Goal: Book appointment/travel/reservation

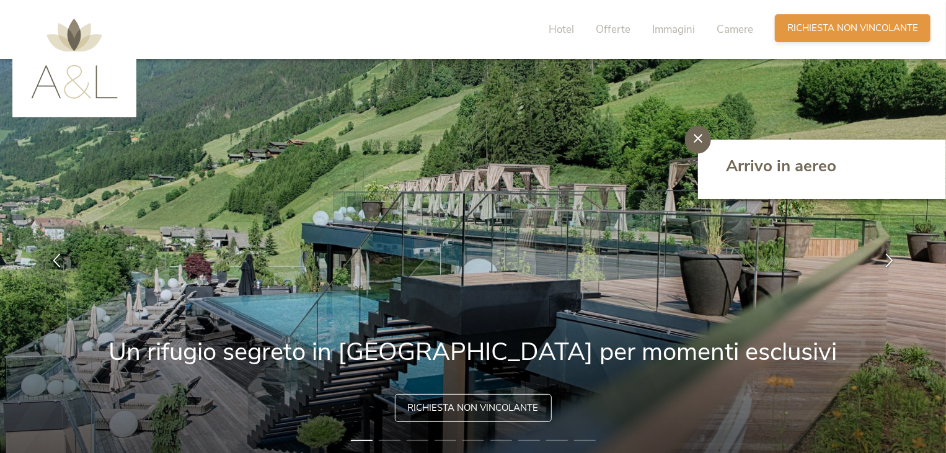
click at [791, 25] on span "Richiesta non vincolante" at bounding box center [852, 28] width 131 height 13
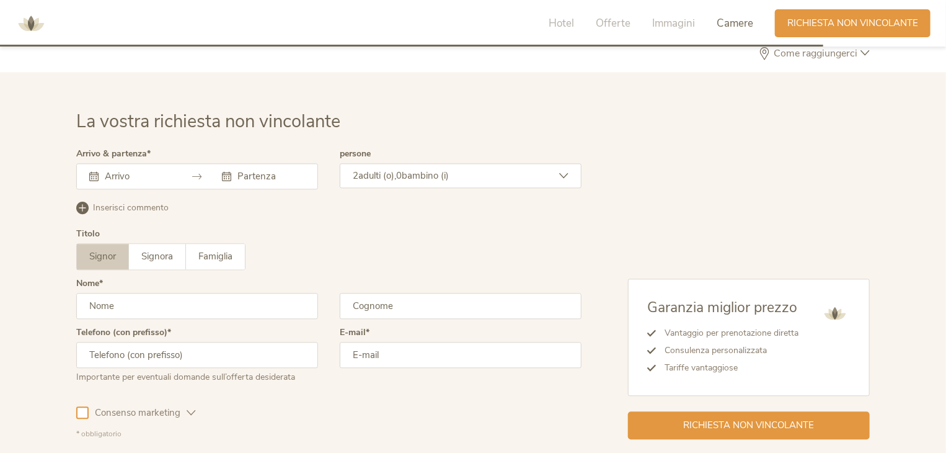
scroll to position [3679, 0]
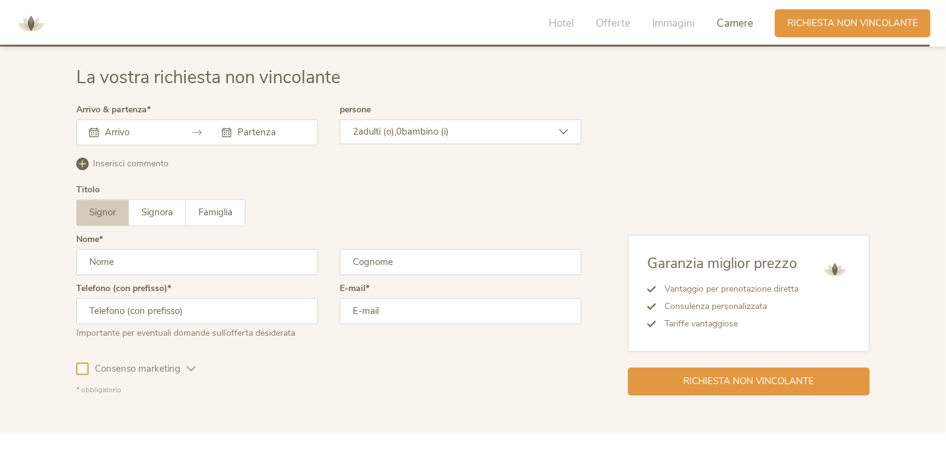
click at [134, 136] on div at bounding box center [197, 132] width 242 height 26
click at [104, 130] on input "text" at bounding box center [137, 132] width 71 height 12
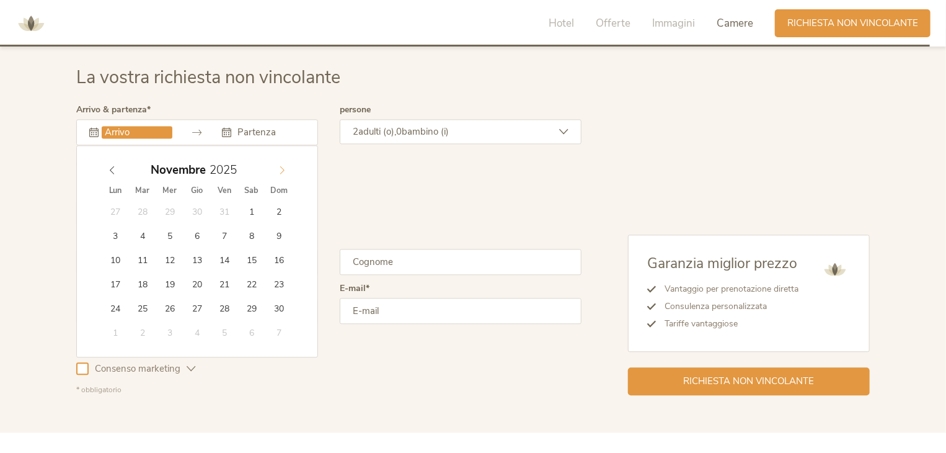
click at [278, 171] on icon at bounding box center [282, 170] width 9 height 9
type input "[DATE]"
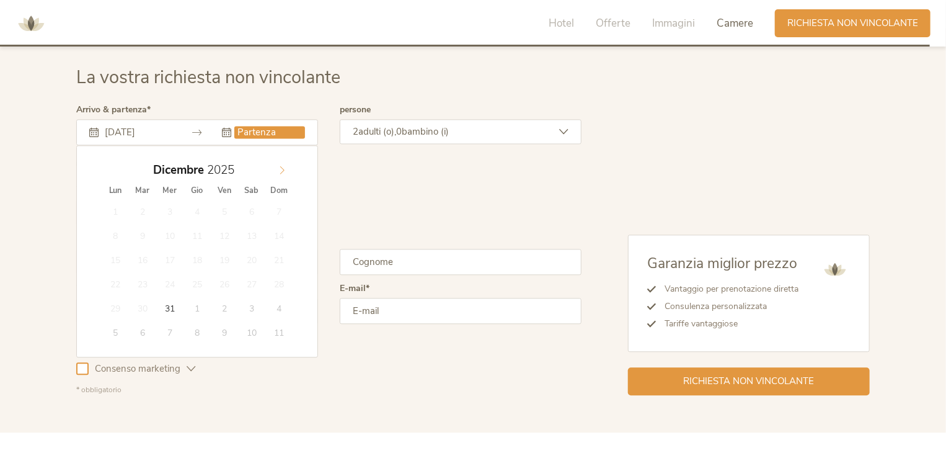
type input "2026"
click at [278, 168] on icon at bounding box center [282, 170] width 9 height 9
type input "[DATE]"
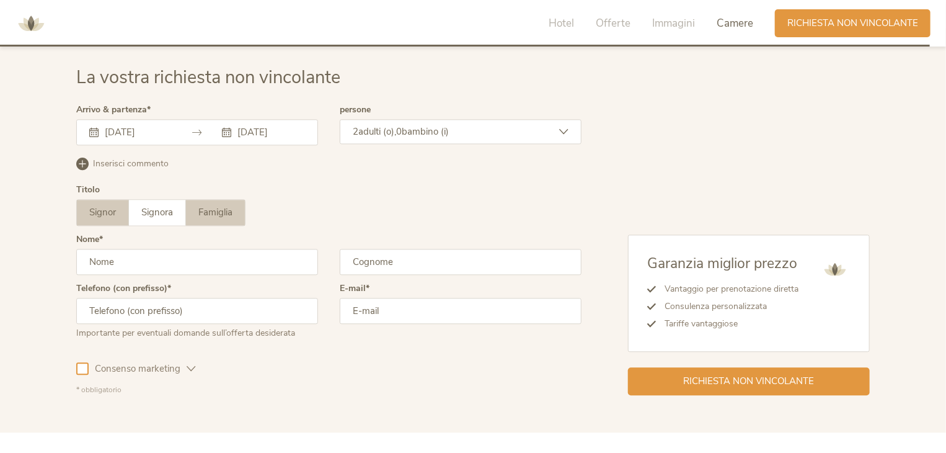
click at [226, 208] on span "Famiglia" at bounding box center [215, 212] width 34 height 12
click at [162, 257] on input "text" at bounding box center [197, 262] width 242 height 26
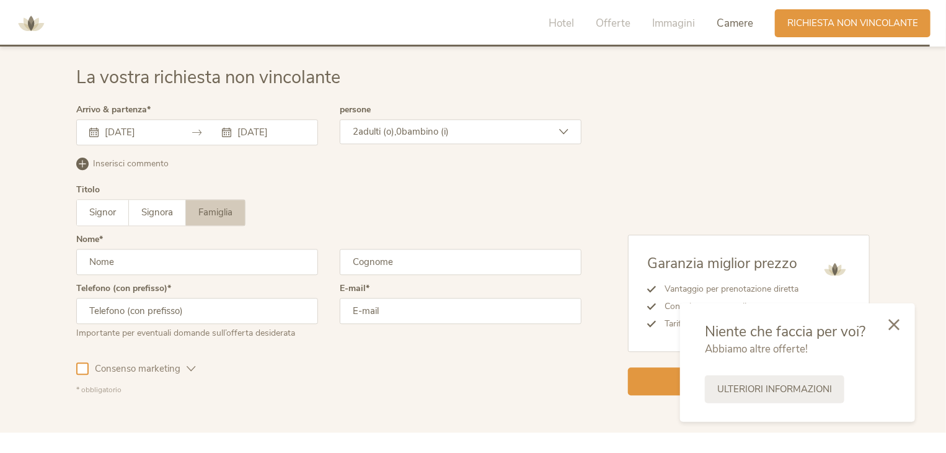
type input "[PERSON_NAME]"
type input "BETTONI"
type input "3403481362"
type input "[PERSON_NAME][EMAIL_ADDRESS][DOMAIN_NAME]"
click at [423, 134] on span "bambino (i)" at bounding box center [425, 131] width 47 height 12
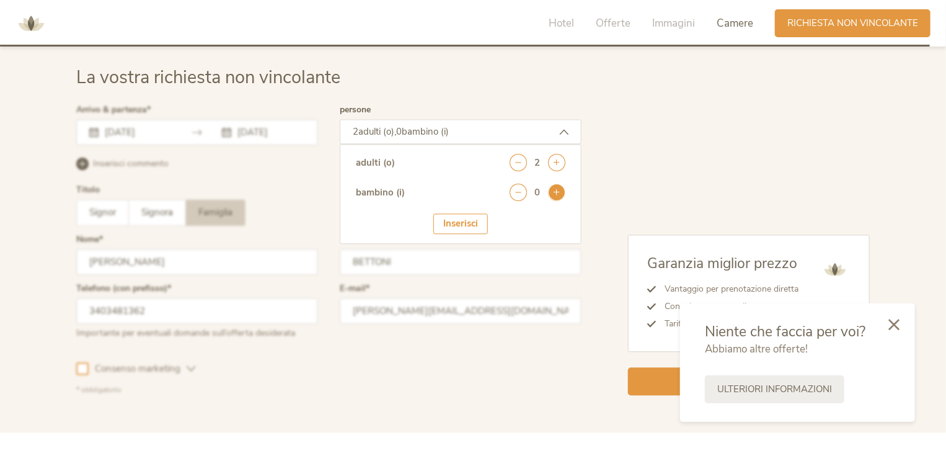
click at [557, 192] on icon at bounding box center [556, 192] width 17 height 17
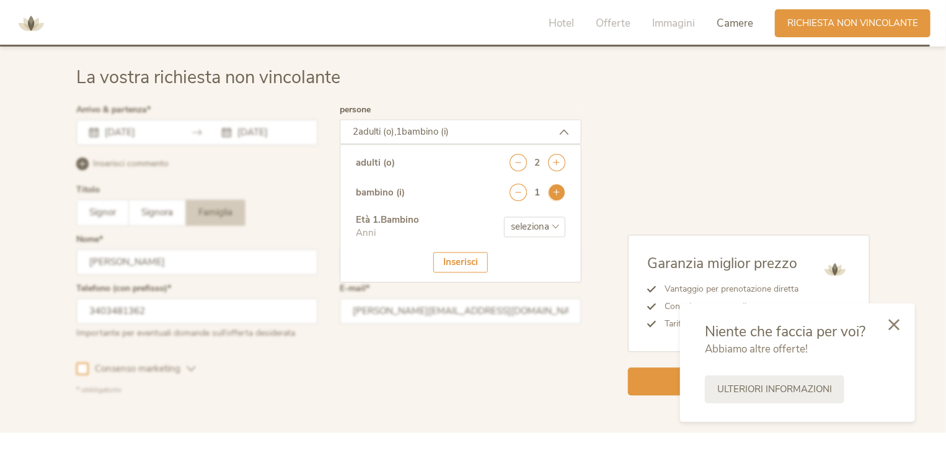
click at [557, 192] on icon at bounding box center [556, 192] width 17 height 17
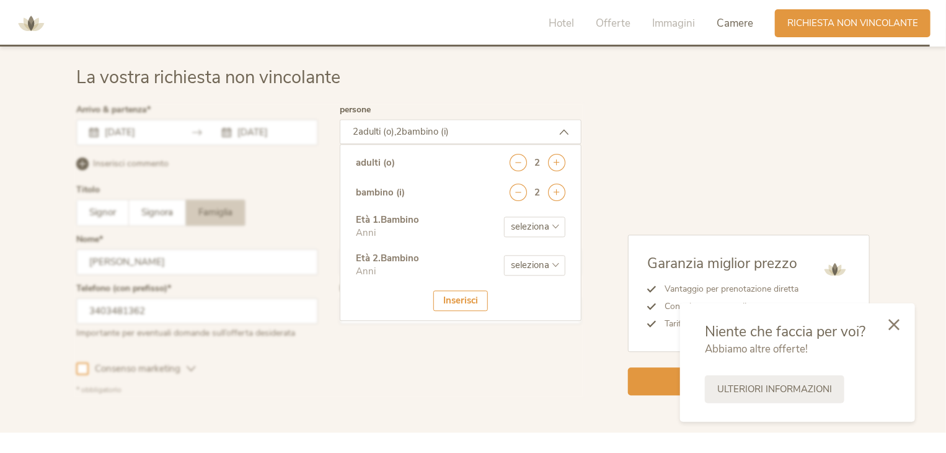
click at [541, 216] on select "seleziona 0 1 2 3 4 5 6 7 8 9 10 11 12 13 14 15 16 17" at bounding box center [534, 226] width 61 height 20
select select "3"
click at [504, 216] on select "seleziona 0 1 2 3 4 5 6 7 8 9 10 11 12 13 14 15 16 17" at bounding box center [534, 226] width 61 height 20
click at [538, 267] on select "seleziona 0 1 2 3 4 5 6 7 8 9 10 11 12 13 14 15 16 17" at bounding box center [534, 265] width 61 height 20
select select "8"
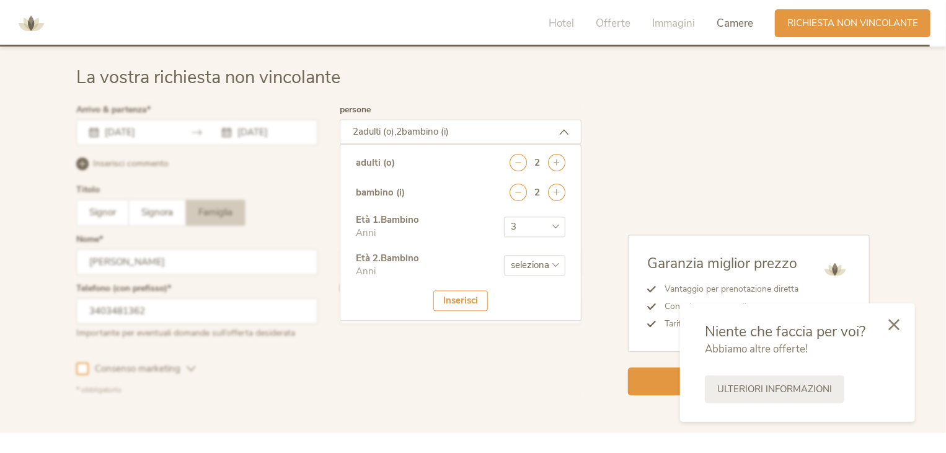
click at [504, 255] on select "seleziona 0 1 2 3 4 5 6 7 8 9 10 11 12 13 14 15 16 17" at bounding box center [534, 265] width 61 height 20
click at [462, 294] on div "Inserisci" at bounding box center [460, 300] width 55 height 20
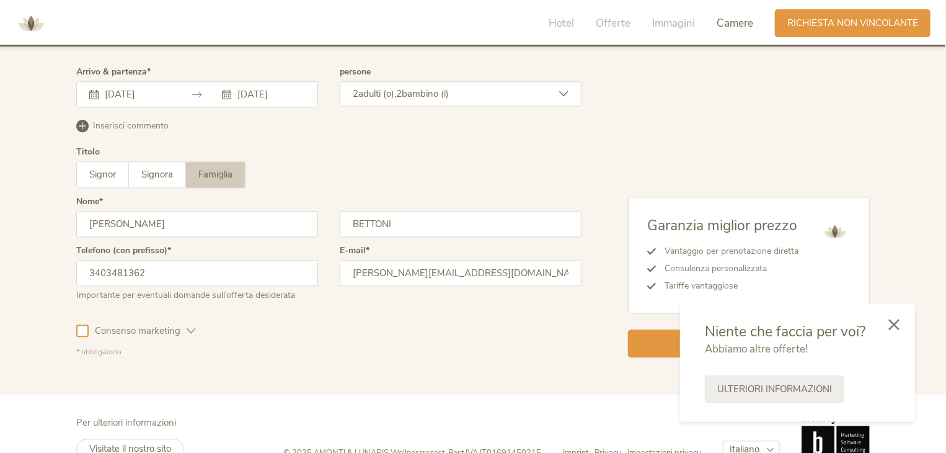
scroll to position [3742, 0]
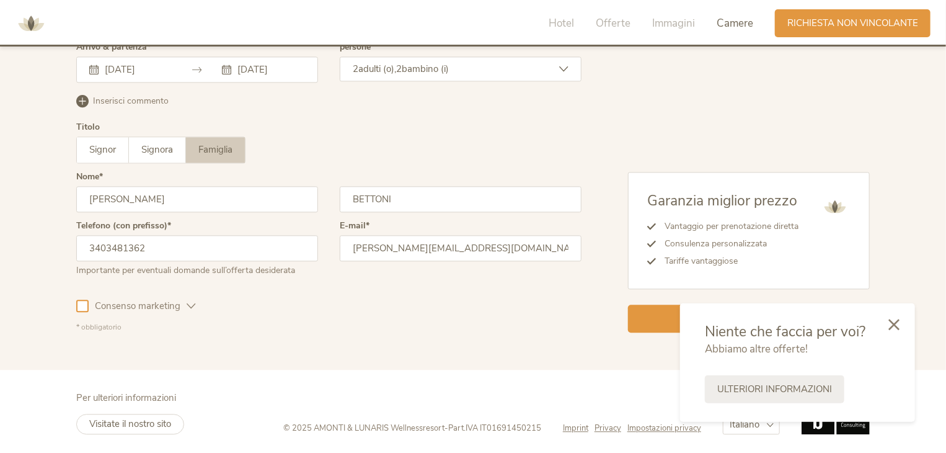
click at [895, 325] on icon at bounding box center [893, 324] width 11 height 11
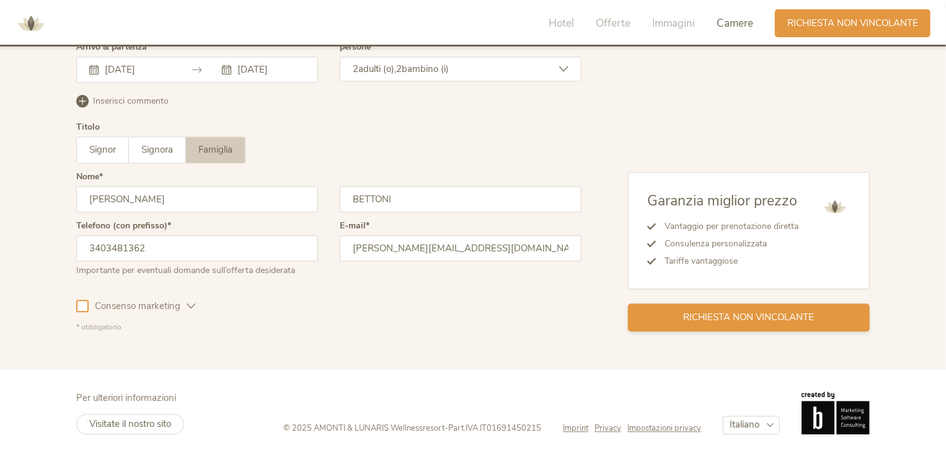
click at [784, 319] on span "Richiesta non vincolante" at bounding box center [749, 317] width 131 height 13
